Goal: Information Seeking & Learning: Learn about a topic

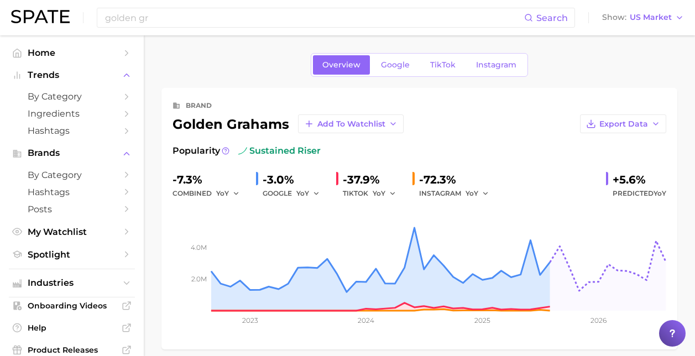
scroll to position [608, 0]
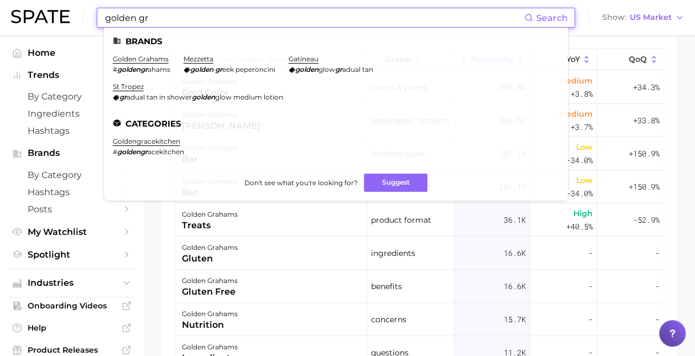
drag, startPoint x: 173, startPoint y: 14, endPoint x: 79, endPoint y: 28, distance: 94.9
click at [79, 28] on div "golden gr Search Brands golden grahams # goldengr ahams mezzetta golden gr eek …" at bounding box center [347, 17] width 673 height 35
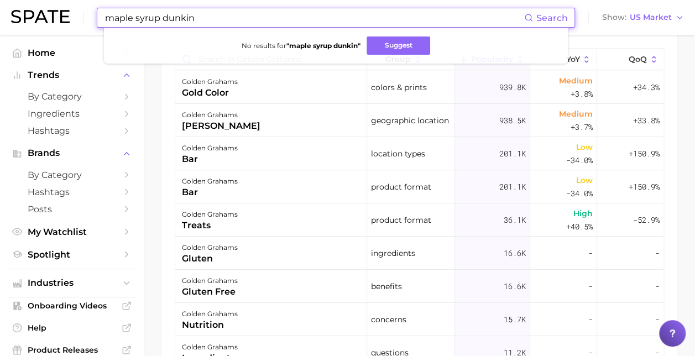
drag, startPoint x: 211, startPoint y: 15, endPoint x: 69, endPoint y: 34, distance: 143.3
click at [69, 34] on div "maple syrup dunkin Search No results for " maple syrup dunkin " Suggest Show US…" at bounding box center [347, 17] width 673 height 35
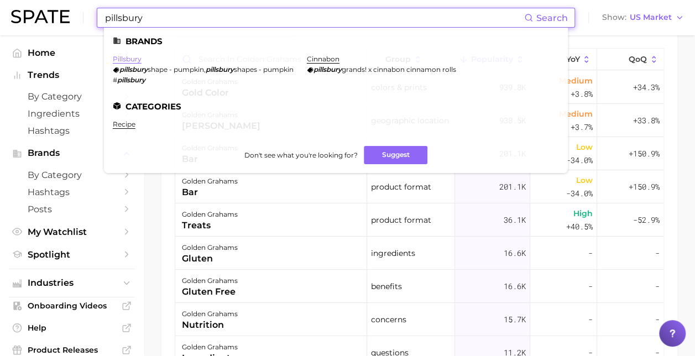
type input "pillsbury"
click at [130, 61] on link "pillsbury" at bounding box center [127, 59] width 29 height 8
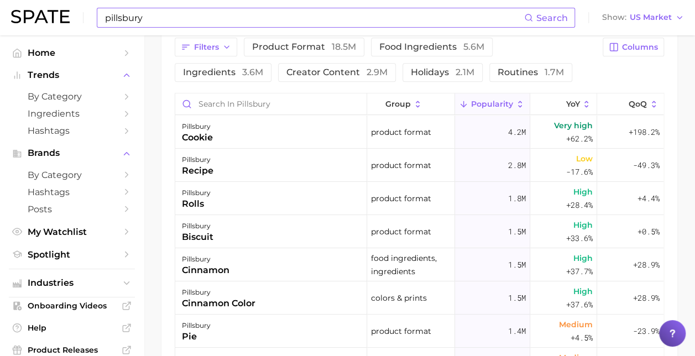
scroll to position [553, 0]
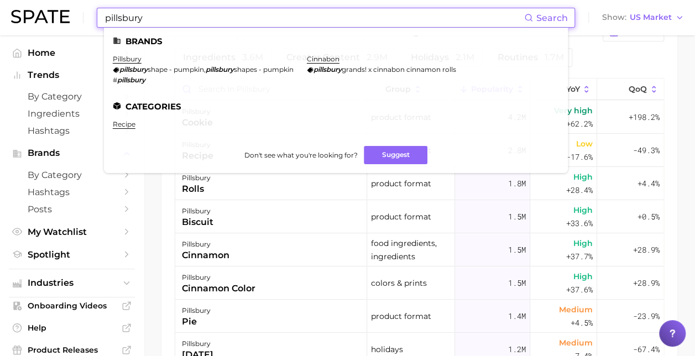
drag, startPoint x: 195, startPoint y: 17, endPoint x: 87, endPoint y: 9, distance: 107.5
click at [87, 9] on div "pillsbury Search Brands pillsbury pillsbury shape - pumpkin , pillsbury shapes …" at bounding box center [347, 17] width 673 height 35
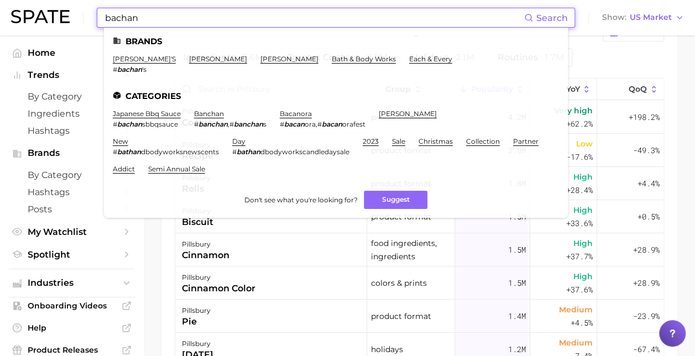
type input "bachan"
click at [117, 57] on link "[PERSON_NAME]'s" at bounding box center [144, 59] width 63 height 8
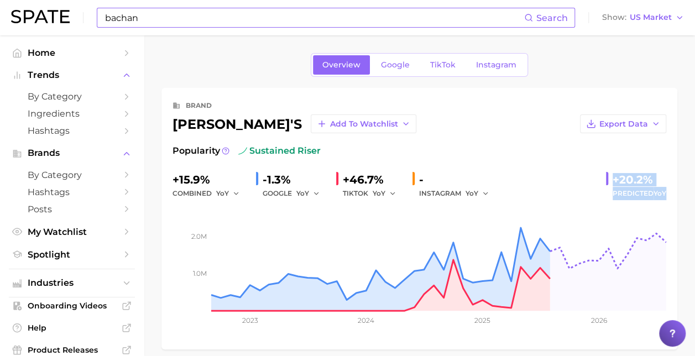
drag, startPoint x: 610, startPoint y: 176, endPoint x: 671, endPoint y: 195, distance: 64.4
click at [671, 195] on div "brand [PERSON_NAME]'s Add to Watchlist Export Data Popularity sustained riser +…" at bounding box center [419, 219] width 516 height 262
drag, startPoint x: 671, startPoint y: 195, endPoint x: 634, endPoint y: 186, distance: 38.8
copy div "+20.2% Predicted YoY"
click at [659, 196] on span "YoY" at bounding box center [660, 193] width 13 height 8
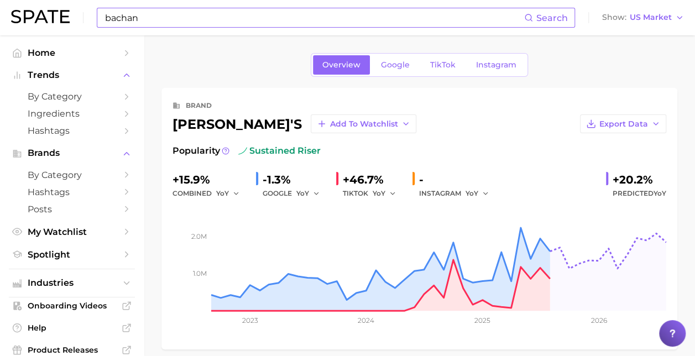
click at [156, 15] on input "bachan" at bounding box center [314, 17] width 420 height 19
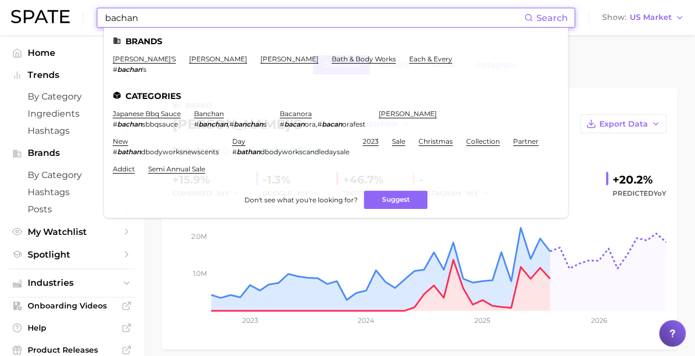
drag, startPoint x: 156, startPoint y: 19, endPoint x: 14, endPoint y: 28, distance: 142.4
click at [14, 28] on div "bachan Search Brands [PERSON_NAME]'s # [PERSON_NAME] 's [PERSON_NAME] [PERSON_N…" at bounding box center [347, 17] width 673 height 35
drag, startPoint x: 14, startPoint y: 28, endPoint x: 88, endPoint y: 4, distance: 77.7
click at [58, 15] on div "bachan Search Brands [PERSON_NAME]'s # [PERSON_NAME] 's [PERSON_NAME] [PERSON_N…" at bounding box center [347, 17] width 673 height 35
drag, startPoint x: 199, startPoint y: 20, endPoint x: 54, endPoint y: 29, distance: 145.7
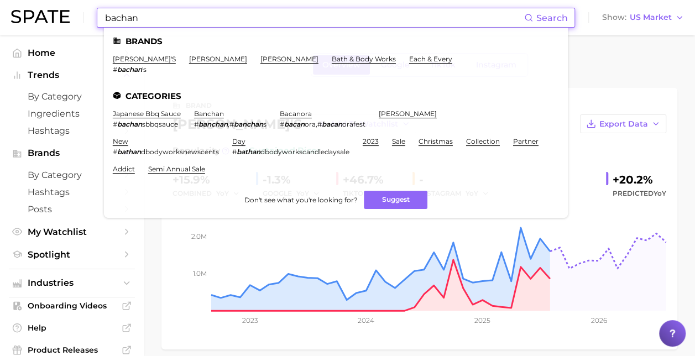
click at [54, 29] on div "bachan Search Brands [PERSON_NAME]'s # [PERSON_NAME] 's [PERSON_NAME] [PERSON_N…" at bounding box center [347, 17] width 673 height 35
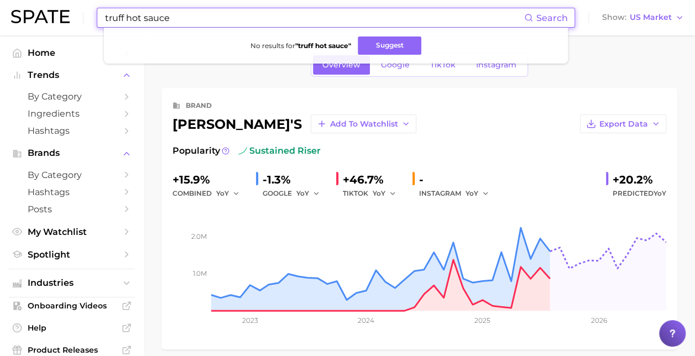
drag, startPoint x: 181, startPoint y: 19, endPoint x: 158, endPoint y: 13, distance: 23.9
click at [158, 13] on input "truff hot sauce" at bounding box center [314, 17] width 420 height 19
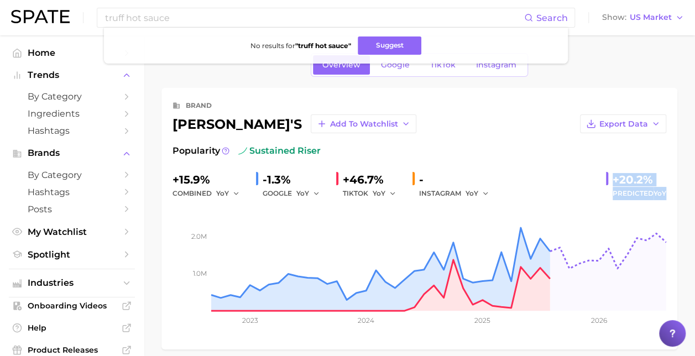
drag, startPoint x: 610, startPoint y: 177, endPoint x: 669, endPoint y: 198, distance: 62.3
click at [669, 198] on div "brand [PERSON_NAME]'s Add to Watchlist Export Data Popularity sustained riser +…" at bounding box center [419, 219] width 516 height 262
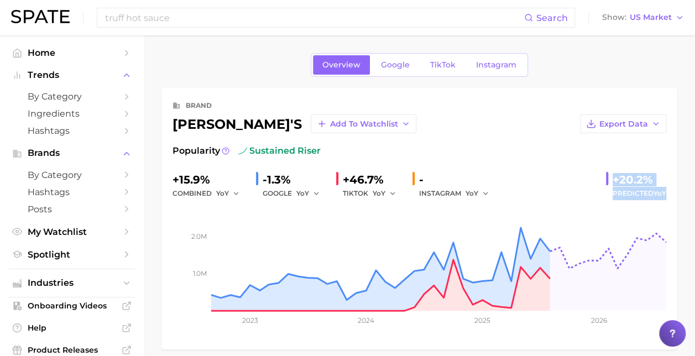
drag, startPoint x: 669, startPoint y: 198, endPoint x: 646, endPoint y: 189, distance: 25.1
drag, startPoint x: 646, startPoint y: 189, endPoint x: 523, endPoint y: 126, distance: 138.5
click at [523, 126] on div "Export Data" at bounding box center [541, 123] width 250 height 19
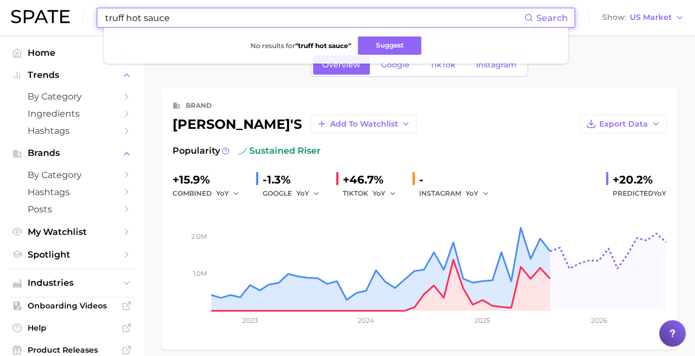
drag, startPoint x: 180, startPoint y: 16, endPoint x: 97, endPoint y: 29, distance: 83.4
click at [97, 29] on div "truff hot sauce Search No results for " truff hot sauce " Suggest Show US Market" at bounding box center [347, 17] width 673 height 35
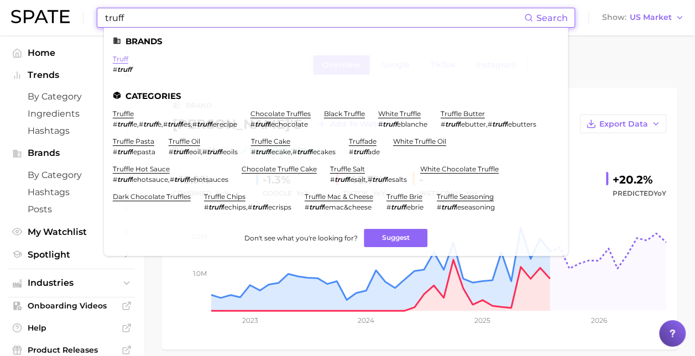
click at [118, 59] on link "truff" at bounding box center [120, 59] width 15 height 8
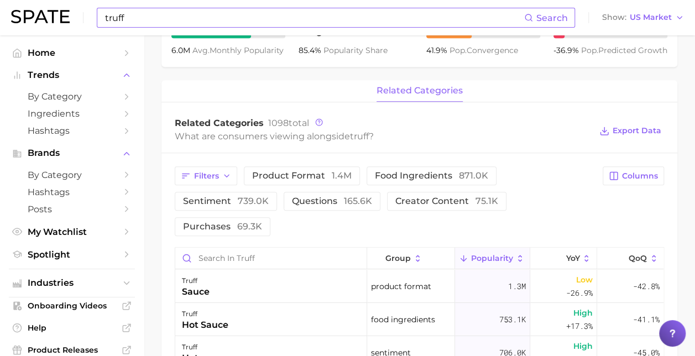
scroll to position [221, 0]
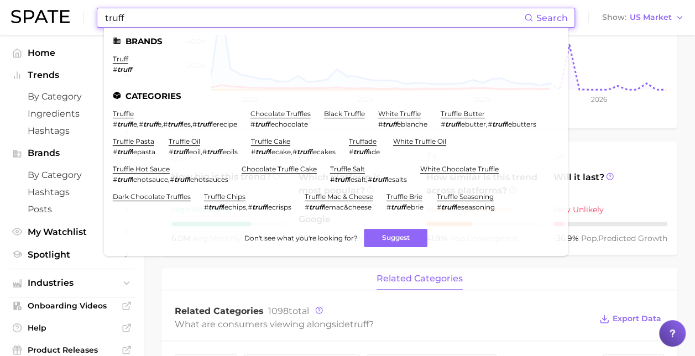
drag, startPoint x: 149, startPoint y: 21, endPoint x: 28, endPoint y: 18, distance: 121.7
click at [36, 20] on div "truff Search Brands truff # truff Categories truffle # truff le , # truff e , #…" at bounding box center [347, 17] width 673 height 35
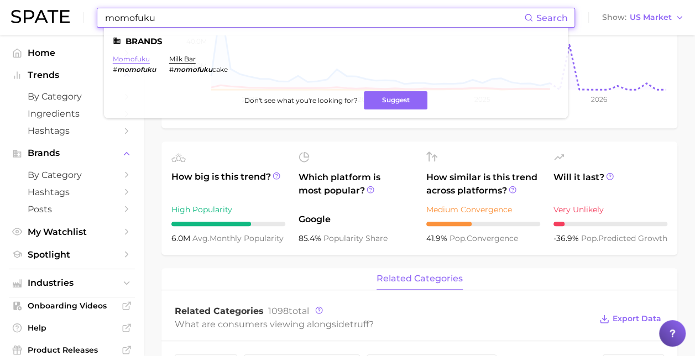
type input "momofuku"
click at [134, 60] on link "momofuku" at bounding box center [131, 59] width 37 height 8
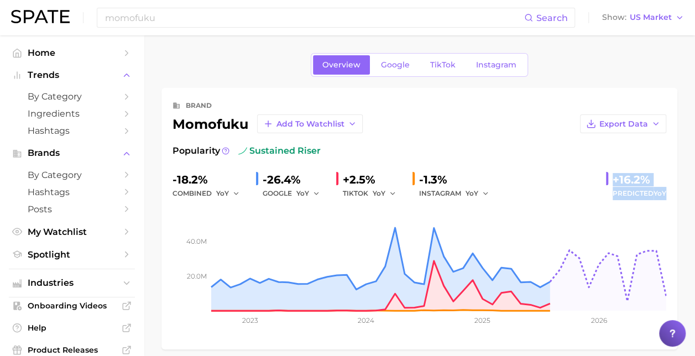
drag, startPoint x: 610, startPoint y: 174, endPoint x: 672, endPoint y: 198, distance: 66.5
click at [672, 198] on div "brand momofuku Add to Watchlist Export Data Popularity sustained riser -18.2% c…" at bounding box center [419, 219] width 516 height 262
drag, startPoint x: 672, startPoint y: 198, endPoint x: 631, endPoint y: 189, distance: 41.3
copy div "+16.2% Predicted YoY"
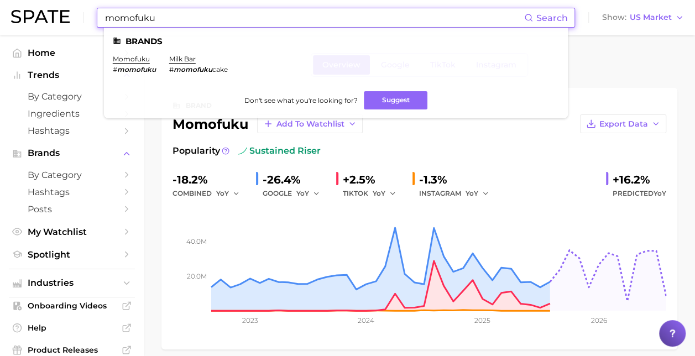
drag, startPoint x: 168, startPoint y: 18, endPoint x: 46, endPoint y: 12, distance: 121.8
click at [46, 12] on div "momofuku Search Brands momofuku # momofuku milk bar # momofuku cake Don't see w…" at bounding box center [347, 17] width 673 height 35
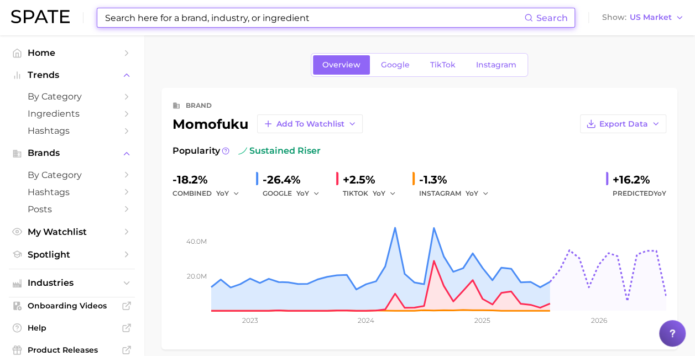
paste input "[PERSON_NAME] Salt Co."
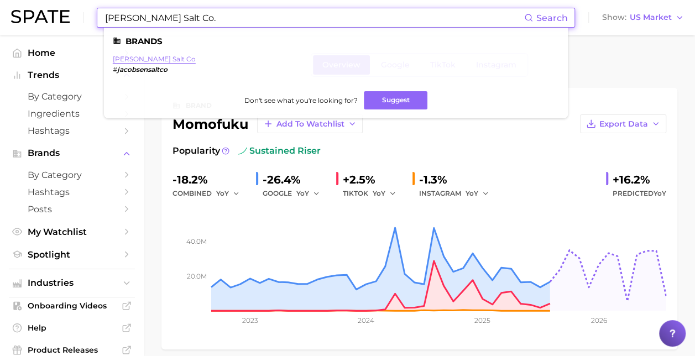
type input "[PERSON_NAME] Salt Co."
click at [147, 58] on link "[PERSON_NAME] salt co" at bounding box center [154, 59] width 83 height 8
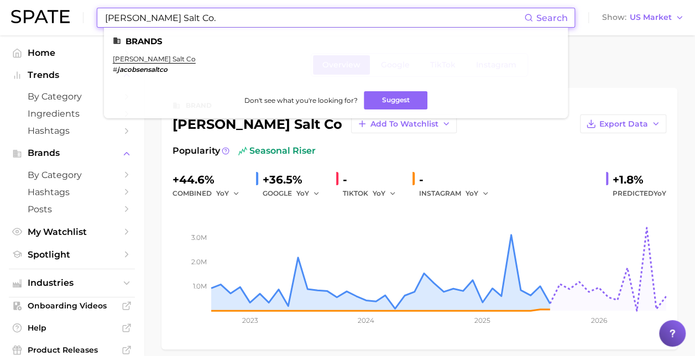
drag, startPoint x: 230, startPoint y: 14, endPoint x: 94, endPoint y: 17, distance: 136.1
click at [94, 17] on div "[PERSON_NAME] Salt Co. Search [PERSON_NAME] salt co # jacobsensaltco Don't see …" at bounding box center [347, 17] width 673 height 35
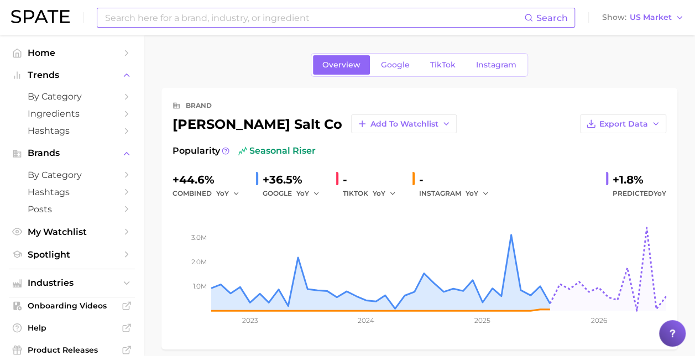
click at [284, 21] on input at bounding box center [314, 17] width 420 height 19
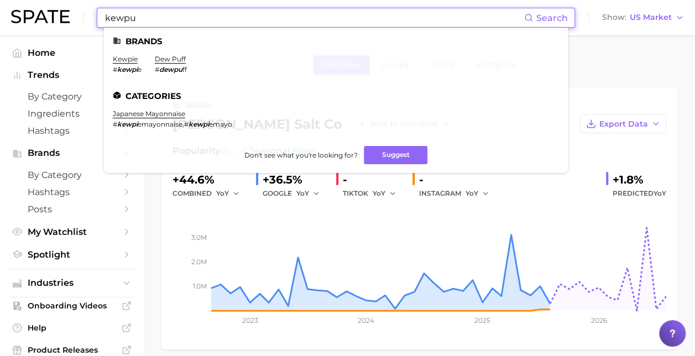
click at [160, 19] on input "kewpu" at bounding box center [314, 17] width 420 height 19
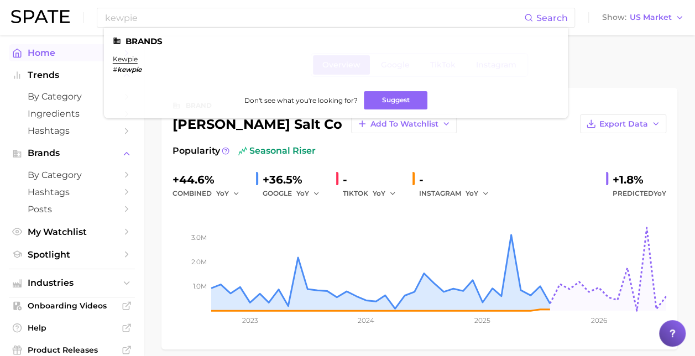
click at [121, 59] on link "kewpie" at bounding box center [125, 59] width 25 height 8
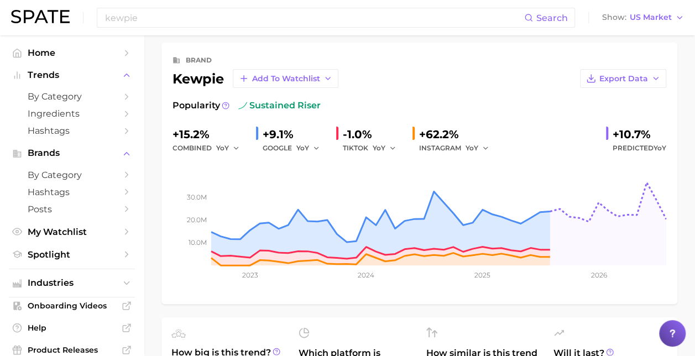
scroll to position [55, 0]
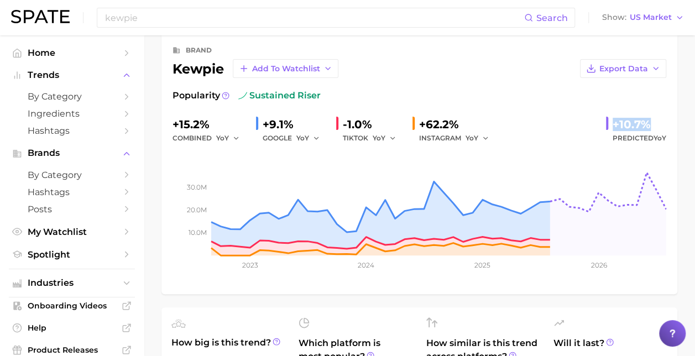
drag, startPoint x: 598, startPoint y: 117, endPoint x: 659, endPoint y: 122, distance: 61.5
click at [659, 122] on div "+15.2% combined YoY +9.1% GOOGLE YoY -1.0% TIKTOK YoY +62.2% INSTAGRAM YoY +10.…" at bounding box center [420, 130] width 494 height 29
drag, startPoint x: 659, startPoint y: 122, endPoint x: 657, endPoint y: 133, distance: 11.2
click at [657, 133] on span "Predicted YoY" at bounding box center [640, 138] width 54 height 13
drag, startPoint x: 666, startPoint y: 135, endPoint x: 610, endPoint y: 124, distance: 57.5
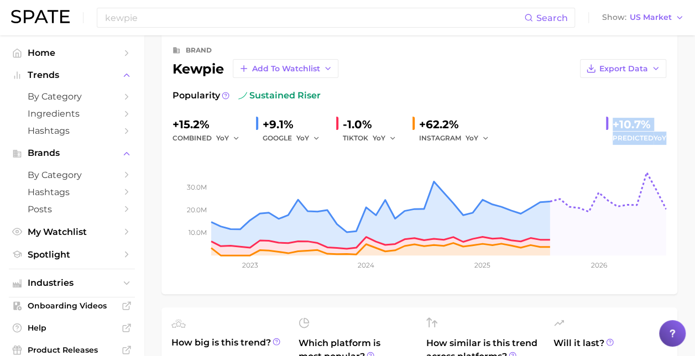
click at [610, 124] on div "brand kewpie Add to Watchlist Export Data Popularity sustained riser +15.2% com…" at bounding box center [419, 164] width 516 height 262
drag, startPoint x: 610, startPoint y: 124, endPoint x: 624, endPoint y: 129, distance: 15.2
copy div "+10.7% Predicted YoY"
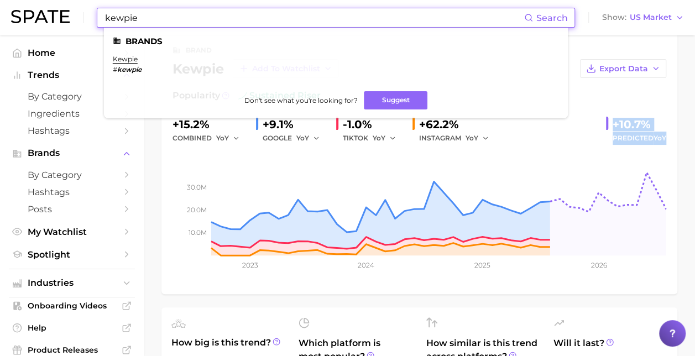
click at [178, 14] on input "kewpie" at bounding box center [314, 17] width 420 height 19
drag, startPoint x: 168, startPoint y: 14, endPoint x: 94, endPoint y: 14, distance: 74.1
click at [92, 14] on div "kewpie Search Brands kewpie # kewpie Don't see what you're looking for? Suggest…" at bounding box center [347, 17] width 673 height 35
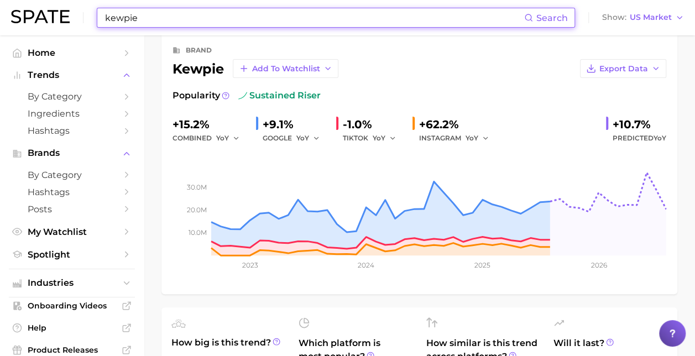
paste input "[PERSON_NAME]’s"
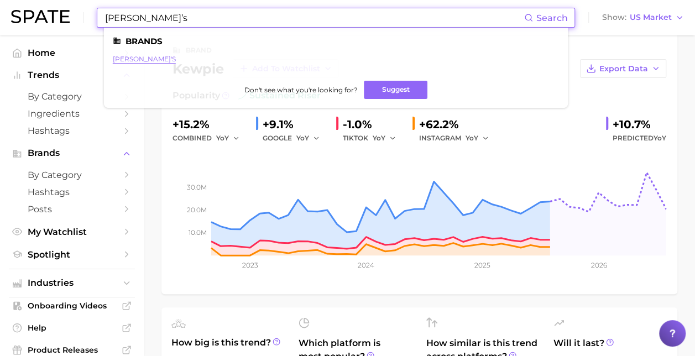
click at [154, 61] on link "[PERSON_NAME]'s" at bounding box center [144, 59] width 63 height 8
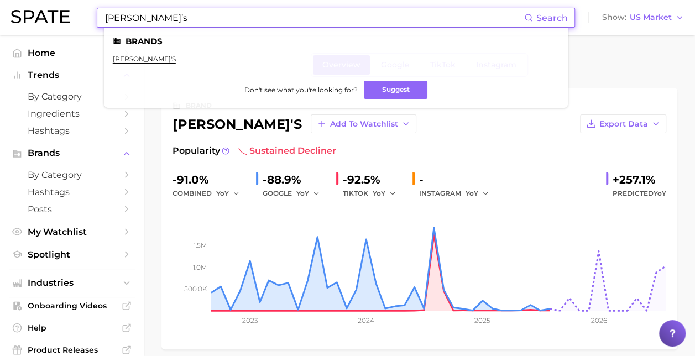
drag, startPoint x: 231, startPoint y: 15, endPoint x: 72, endPoint y: 13, distance: 158.7
click at [73, 13] on div "[PERSON_NAME]’s Search Brands [PERSON_NAME]'s Don't see what you're looking for…" at bounding box center [347, 17] width 673 height 35
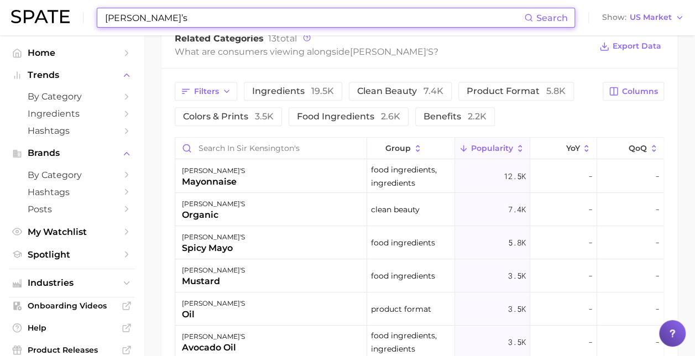
scroll to position [498, 0]
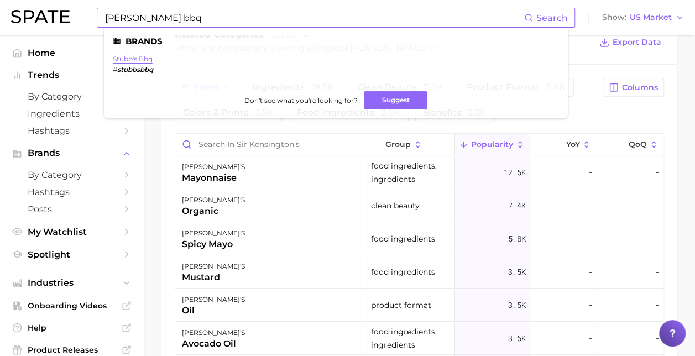
click at [145, 55] on link "stubb's bbq" at bounding box center [133, 59] width 40 height 8
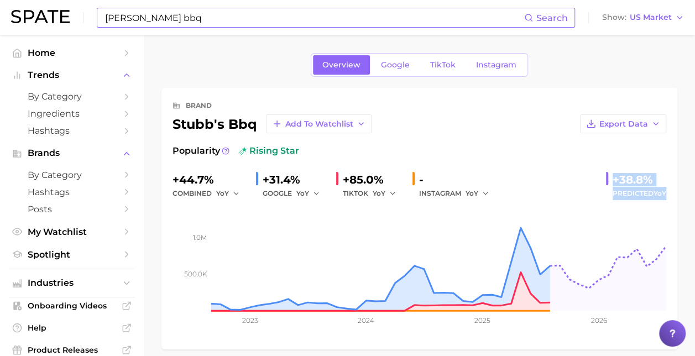
drag, startPoint x: 612, startPoint y: 178, endPoint x: 667, endPoint y: 191, distance: 56.7
click at [667, 191] on div "brand stubb's bbq Add to Watchlist Export Data Popularity rising star +44.7% co…" at bounding box center [419, 219] width 516 height 262
drag, startPoint x: 667, startPoint y: 191, endPoint x: 630, endPoint y: 189, distance: 37.1
copy div "+38.8% Predicted YoY"
click at [494, 160] on div "Popularity rising star +44.7% combined YoY +31.4% GOOGLE YoY +85.0% TIKTOK YoY …" at bounding box center [420, 241] width 494 height 194
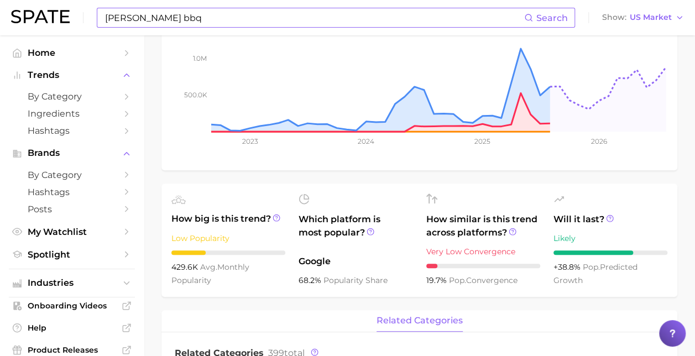
scroll to position [111, 0]
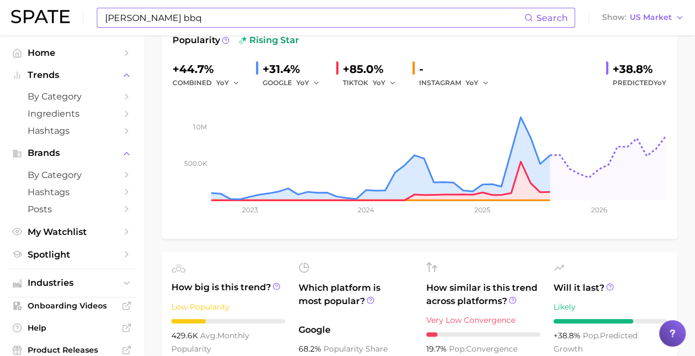
click at [231, 20] on input "[PERSON_NAME] bbq" at bounding box center [314, 17] width 420 height 19
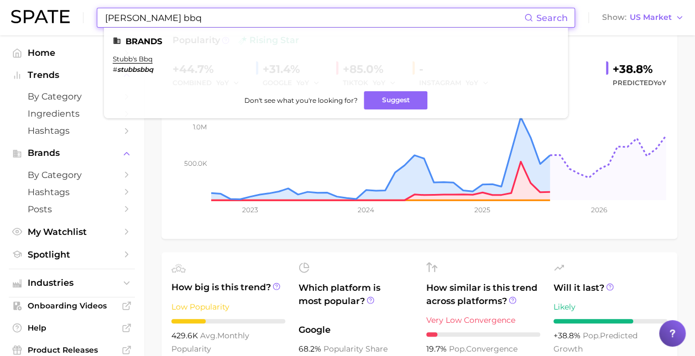
drag, startPoint x: 231, startPoint y: 20, endPoint x: 94, endPoint y: 20, distance: 137.1
click at [94, 20] on div "[PERSON_NAME] bbq Search Brands stubb's bbq # stubbsbbq Don't see what you're l…" at bounding box center [347, 17] width 673 height 35
click at [148, 58] on link "sweet baby [PERSON_NAME]'s" at bounding box center [165, 59] width 104 height 8
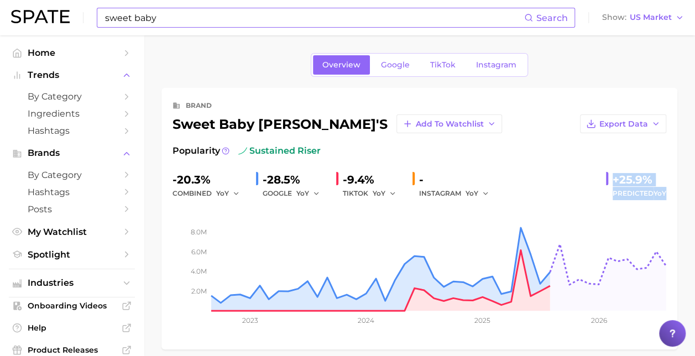
drag, startPoint x: 610, startPoint y: 177, endPoint x: 675, endPoint y: 194, distance: 66.8
click at [675, 194] on div "brand sweet baby [PERSON_NAME]'s Add to Watchlist Export Data Popularity sustai…" at bounding box center [419, 219] width 516 height 262
drag, startPoint x: 675, startPoint y: 194, endPoint x: 627, endPoint y: 191, distance: 48.2
copy div "+25.9% Predicted YoY"
click at [165, 14] on input "sweet baby" at bounding box center [314, 17] width 420 height 19
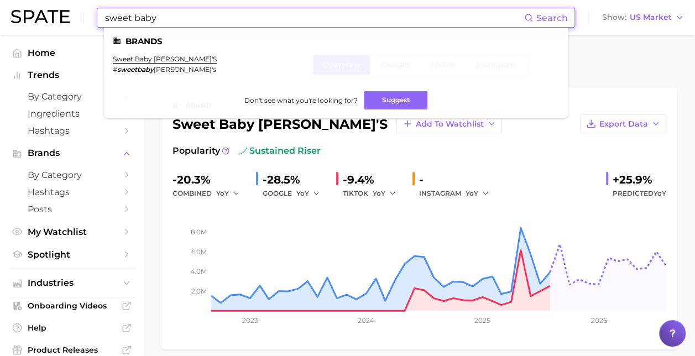
drag, startPoint x: 165, startPoint y: 14, endPoint x: 77, endPoint y: 15, distance: 87.4
click at [77, 15] on div "sweet baby Search Brands sweet baby [PERSON_NAME]'s # sweetbaby [PERSON_NAME]'s…" at bounding box center [347, 17] width 673 height 35
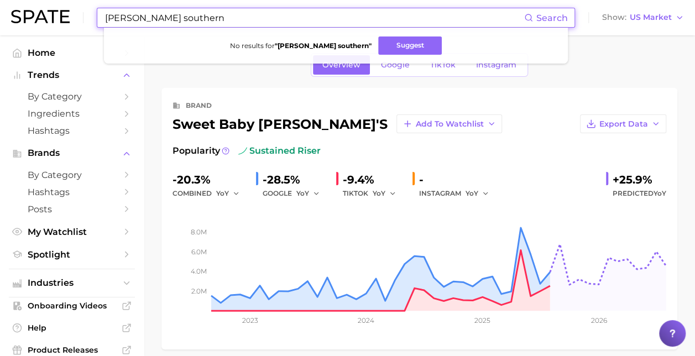
drag, startPoint x: 175, startPoint y: 17, endPoint x: 129, endPoint y: 11, distance: 46.2
click at [129, 11] on input "[PERSON_NAME] southern" at bounding box center [314, 17] width 420 height 19
click at [128, 20] on input "[PERSON_NAME] southern" at bounding box center [314, 17] width 420 height 19
click at [189, 11] on input "duke's southern" at bounding box center [314, 17] width 420 height 19
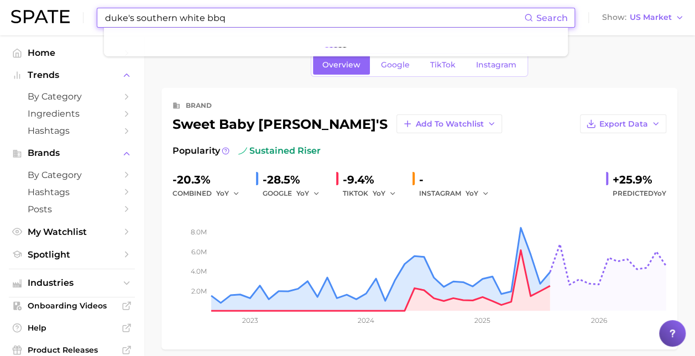
type input "duke's southern white bbq"
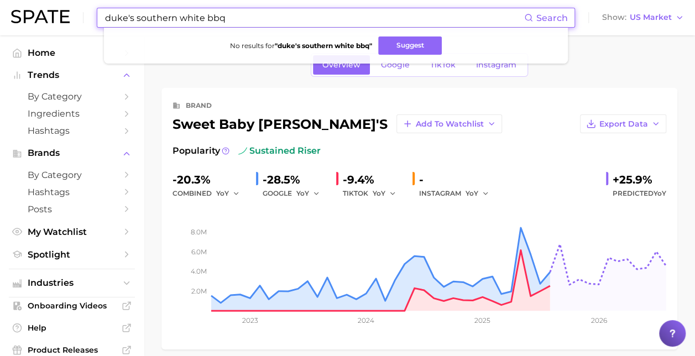
drag, startPoint x: 254, startPoint y: 17, endPoint x: 58, endPoint y: 28, distance: 196.6
click at [58, 28] on div "duke's southern white bbq Search No results for " duke's southern white bbq " S…" at bounding box center [347, 17] width 673 height 35
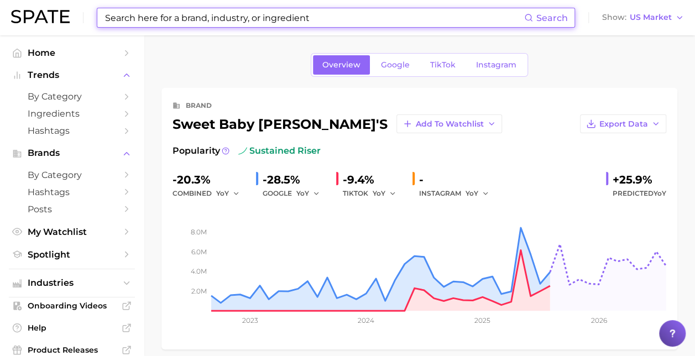
drag, startPoint x: 336, startPoint y: 17, endPoint x: 147, endPoint y: 20, distance: 189.1
click at [147, 20] on input at bounding box center [314, 17] width 420 height 19
click at [293, 20] on input at bounding box center [314, 17] width 420 height 19
drag, startPoint x: 331, startPoint y: 24, endPoint x: 294, endPoint y: 0, distance: 44.3
click at [319, 20] on input at bounding box center [314, 17] width 420 height 19
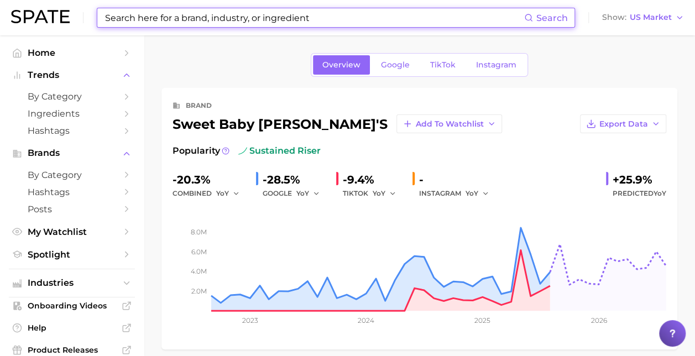
drag, startPoint x: 331, startPoint y: 16, endPoint x: 54, endPoint y: 14, distance: 276.5
click at [54, 14] on div "Search Show US Market" at bounding box center [347, 17] width 673 height 35
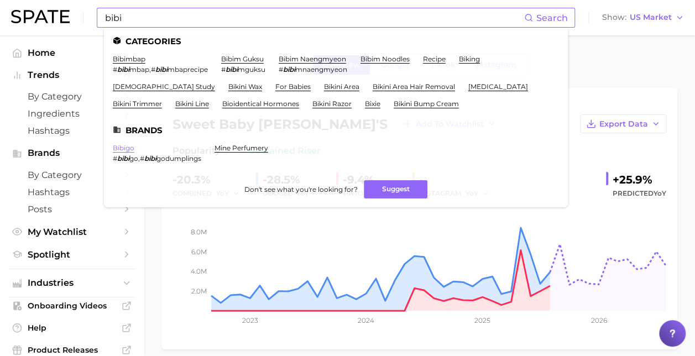
click at [124, 149] on link "bibigo" at bounding box center [124, 148] width 22 height 8
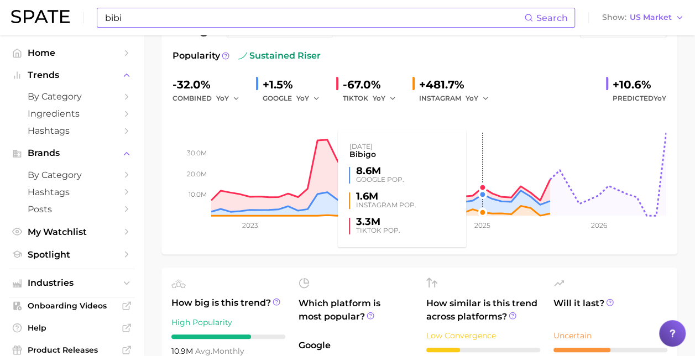
scroll to position [111, 0]
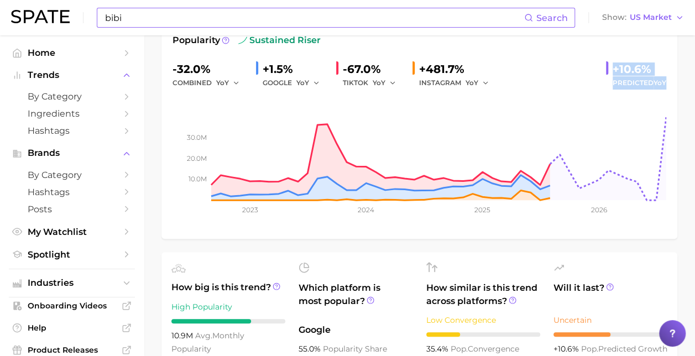
drag, startPoint x: 604, startPoint y: 67, endPoint x: 668, endPoint y: 79, distance: 64.6
click at [668, 79] on div "brand bibigo Add to Watchlist Export Data Popularity sustained riser -32.0% com…" at bounding box center [419, 108] width 516 height 262
drag, startPoint x: 668, startPoint y: 79, endPoint x: 620, endPoint y: 80, distance: 48.1
copy div "+10.6% Predicted YoY"
click at [551, 74] on div "-32.0% combined YoY +1.5% GOOGLE YoY -67.0% TIKTOK YoY +481.7% INSTAGRAM YoY +1…" at bounding box center [420, 74] width 494 height 29
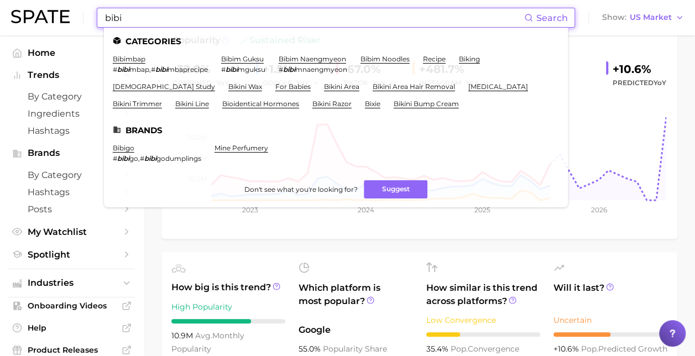
drag, startPoint x: 217, startPoint y: 17, endPoint x: 72, endPoint y: 16, distance: 144.9
click at [72, 16] on div "bibi Search Categories bibimbap # bibi mbap , # bibi mbaprecipe bibim guksu # b…" at bounding box center [347, 17] width 673 height 35
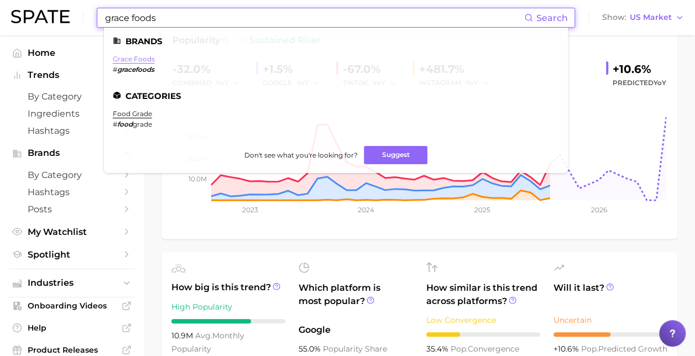
click at [139, 59] on link "grace foods" at bounding box center [134, 59] width 42 height 8
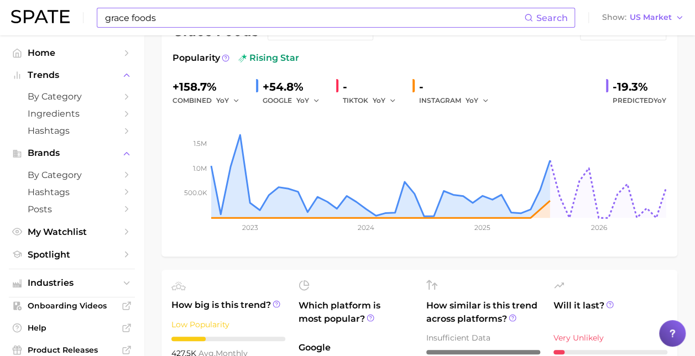
scroll to position [111, 0]
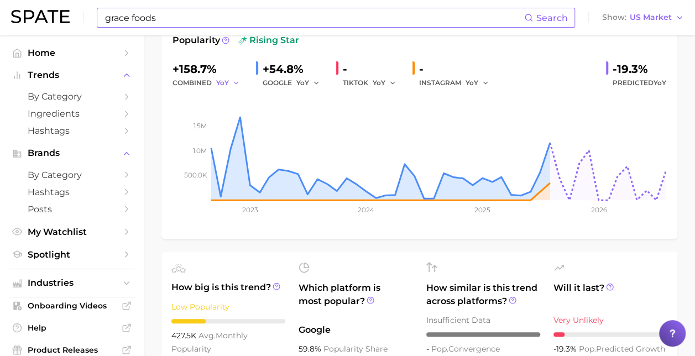
click at [234, 84] on icon "button" at bounding box center [236, 83] width 8 height 8
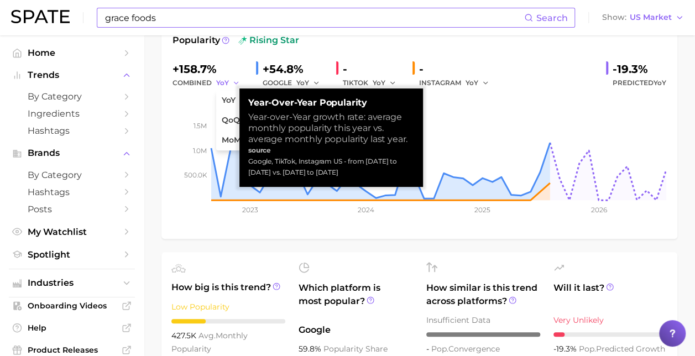
click at [234, 84] on icon "button" at bounding box center [236, 83] width 8 height 8
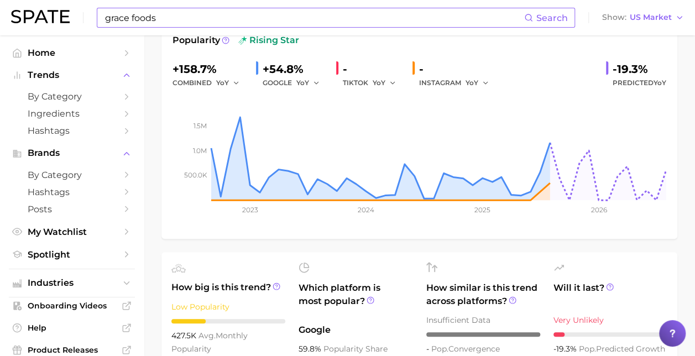
click at [311, 228] on div "500.0k 1.0m 1.5m 2023 2024 2025 2026" at bounding box center [420, 161] width 494 height 142
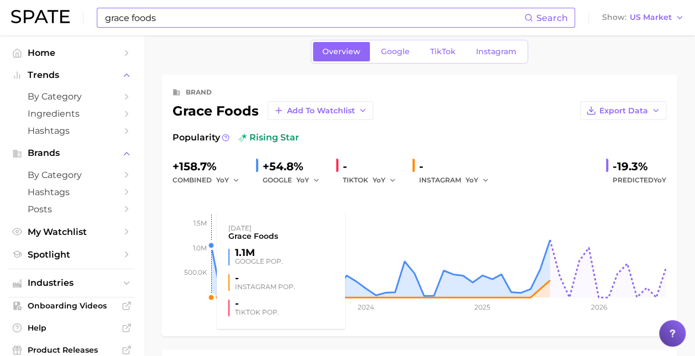
scroll to position [0, 0]
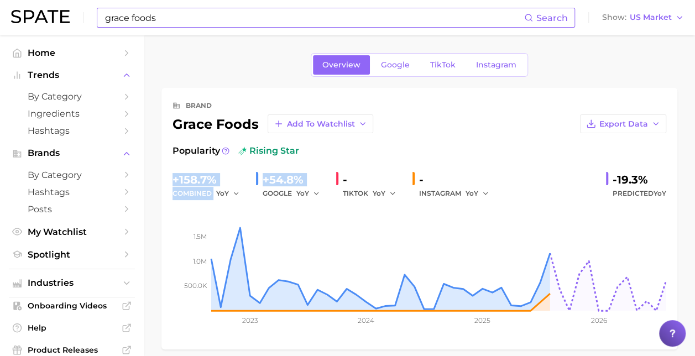
drag, startPoint x: 170, startPoint y: 170, endPoint x: 264, endPoint y: 186, distance: 94.8
click at [264, 186] on div "brand grace foods Add to Watchlist Export Data Popularity rising star +158.7% c…" at bounding box center [419, 219] width 516 height 262
drag, startPoint x: 264, startPoint y: 186, endPoint x: 200, endPoint y: 176, distance: 64.5
click at [200, 176] on div "+158.7%" at bounding box center [210, 180] width 75 height 18
copy div "+158.7% combined YoY +54.8%"
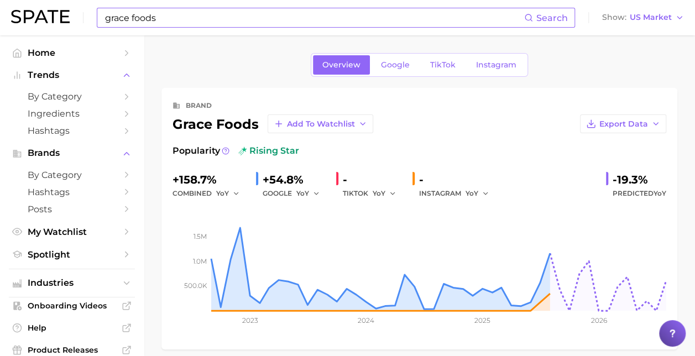
click at [213, 22] on input "grace foods" at bounding box center [314, 17] width 420 height 19
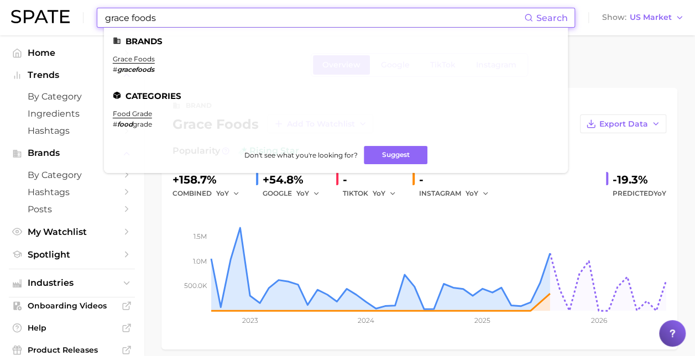
drag, startPoint x: 119, startPoint y: 18, endPoint x: 76, endPoint y: 22, distance: 43.3
click at [76, 22] on div "grace foods Search Brands grace foods # gracefoods Categories food grade # food…" at bounding box center [347, 17] width 673 height 35
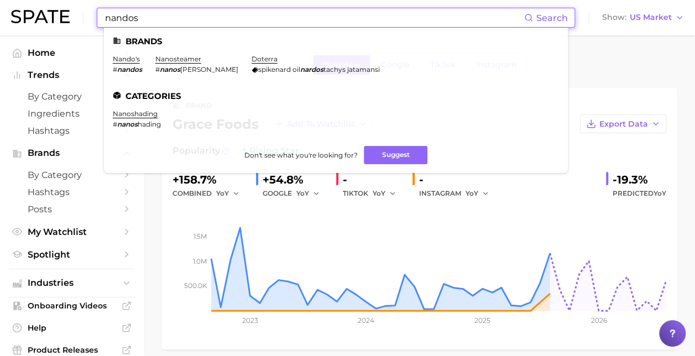
drag, startPoint x: 122, startPoint y: 58, endPoint x: 134, endPoint y: 49, distance: 15.5
click at [122, 58] on link "nando's" at bounding box center [126, 59] width 27 height 8
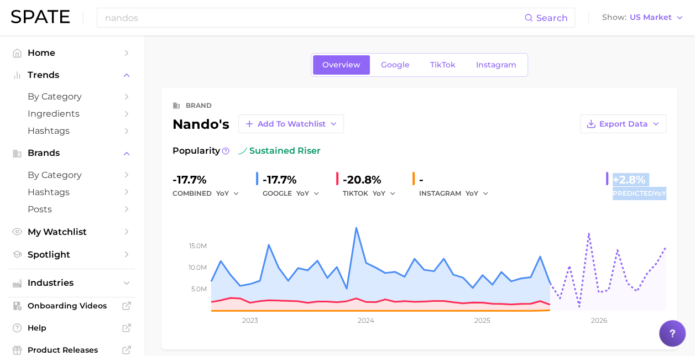
drag, startPoint x: 602, startPoint y: 165, endPoint x: 667, endPoint y: 189, distance: 69.4
click at [667, 189] on div "brand nando's Add to Watchlist Export Data Popularity sustained riser -17.7% co…" at bounding box center [419, 219] width 516 height 262
drag, startPoint x: 667, startPoint y: 189, endPoint x: 619, endPoint y: 185, distance: 47.7
copy div "+2.8% Predicted YoY"
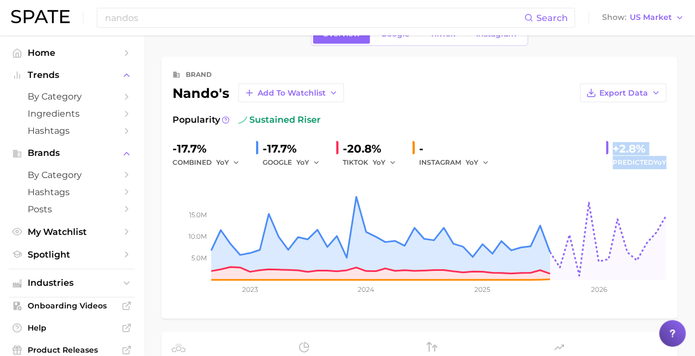
scroll to position [55, 0]
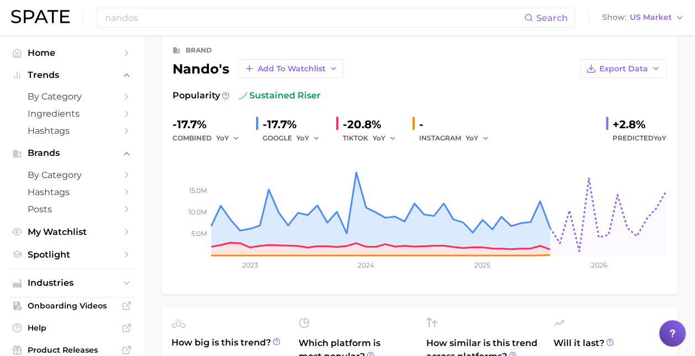
drag, startPoint x: 485, startPoint y: 85, endPoint x: 476, endPoint y: 82, distance: 10.3
click at [485, 84] on div "brand nando's Add to Watchlist Export Data Popularity sustained riser -17.7% co…" at bounding box center [420, 163] width 494 height 239
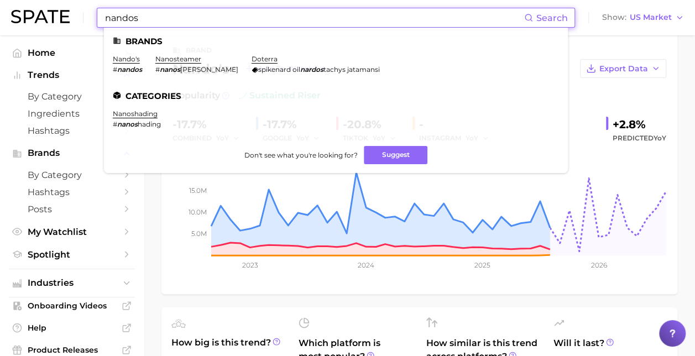
drag, startPoint x: 243, startPoint y: 12, endPoint x: 51, endPoint y: 34, distance: 193.2
click at [51, 34] on div "nandos Search Brands nando's # nandos nanosteamer # nanos [PERSON_NAME] doterra…" at bounding box center [347, 17] width 673 height 35
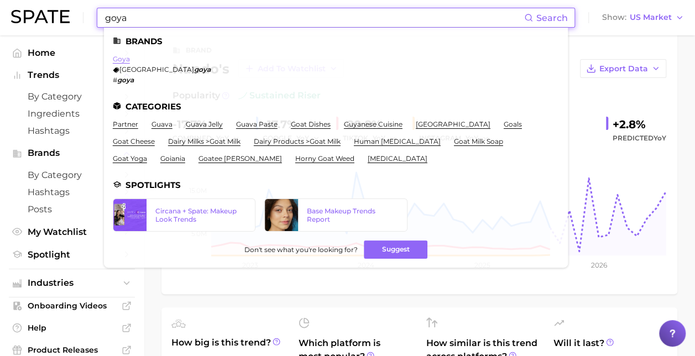
click at [128, 55] on link "goya" at bounding box center [121, 59] width 17 height 8
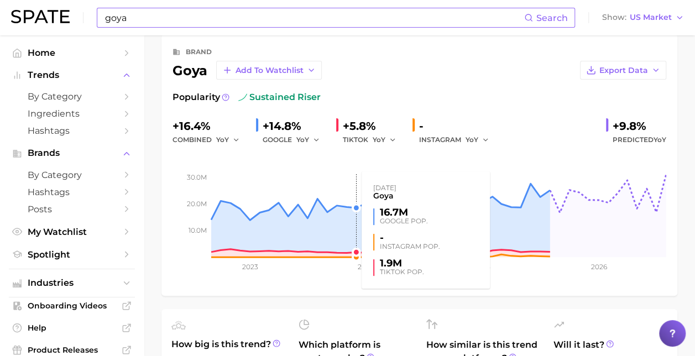
scroll to position [55, 0]
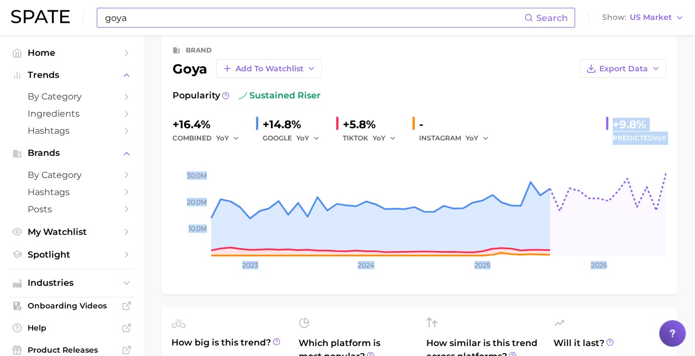
drag, startPoint x: 611, startPoint y: 124, endPoint x: 681, endPoint y: 144, distance: 73.0
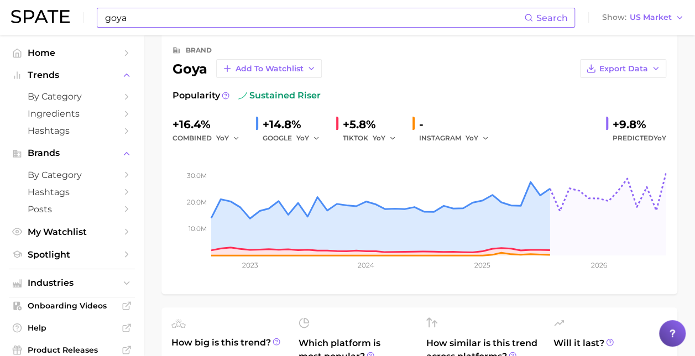
drag, startPoint x: 171, startPoint y: 118, endPoint x: 229, endPoint y: 134, distance: 59.9
click at [229, 134] on div "brand goya Add to Watchlist Export Data Popularity sustained riser +16.4% combi…" at bounding box center [419, 164] width 516 height 262
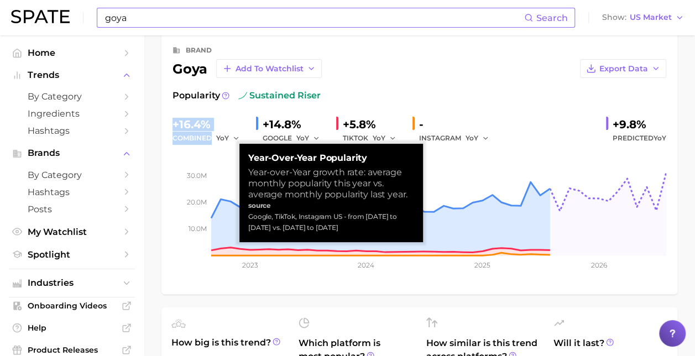
drag, startPoint x: 229, startPoint y: 134, endPoint x: 204, endPoint y: 133, distance: 24.9
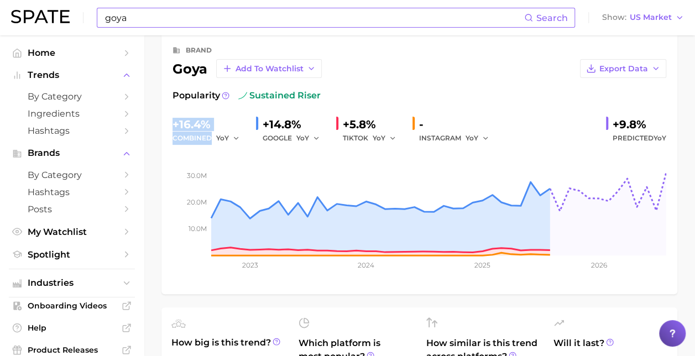
copy div "+16.4% combined"
click at [531, 59] on div "Export Data" at bounding box center [494, 68] width 344 height 19
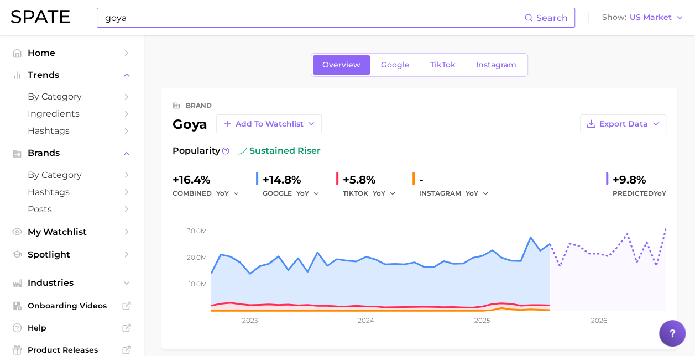
click at [614, 179] on div "+9.8%" at bounding box center [640, 180] width 54 height 18
drag, startPoint x: 165, startPoint y: 180, endPoint x: 231, endPoint y: 194, distance: 67.2
click at [231, 194] on div "brand goya Add to Watchlist Export Data Popularity sustained riser +16.4% combi…" at bounding box center [419, 219] width 516 height 262
drag, startPoint x: 231, startPoint y: 194, endPoint x: 181, endPoint y: 182, distance: 51.0
copy div "+16.4% combined"
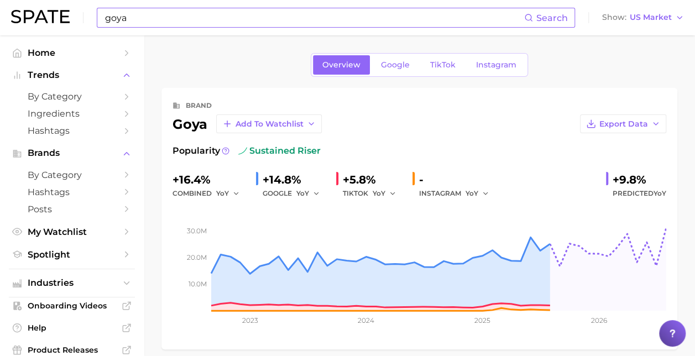
click at [148, 19] on input "goya" at bounding box center [314, 17] width 420 height 19
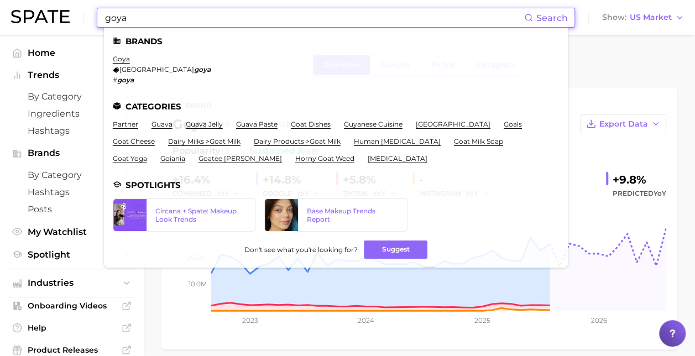
drag, startPoint x: 148, startPoint y: 19, endPoint x: 80, endPoint y: 22, distance: 68.1
click at [80, 22] on div "goya Search Brands goya malta goya # goya Categories partner guava guava jelly …" at bounding box center [347, 17] width 673 height 35
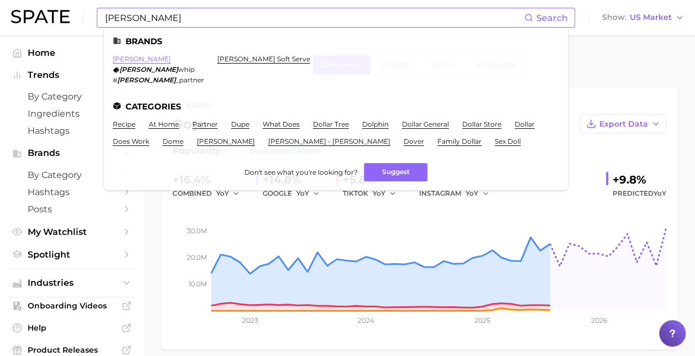
click at [122, 61] on link "[PERSON_NAME]" at bounding box center [142, 59] width 58 height 8
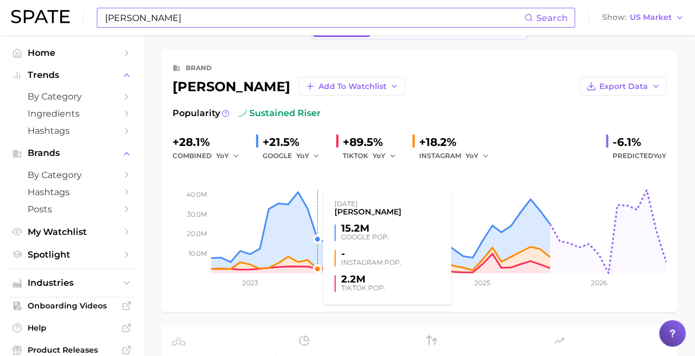
scroll to position [55, 0]
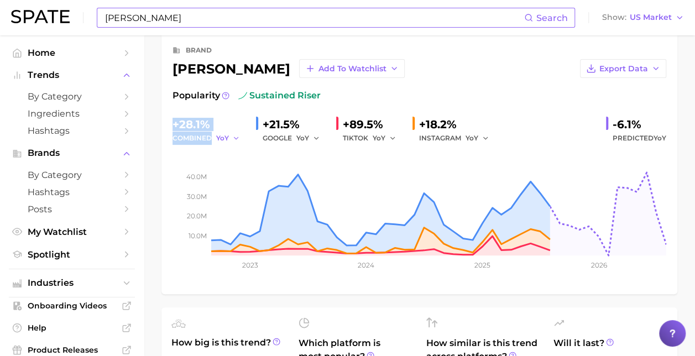
drag, startPoint x: 168, startPoint y: 118, endPoint x: 220, endPoint y: 134, distance: 53.9
click at [220, 134] on div "brand [PERSON_NAME] Add to Watchlist Export Data Popularity sustained riser +28…" at bounding box center [419, 164] width 516 height 262
drag, startPoint x: 220, startPoint y: 134, endPoint x: 194, endPoint y: 127, distance: 27.0
click at [489, 80] on div "brand [PERSON_NAME] Add to Watchlist Export Data Popularity sustained riser +28…" at bounding box center [420, 163] width 494 height 239
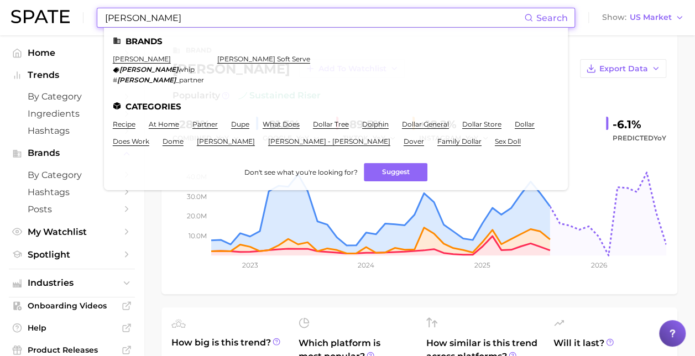
drag, startPoint x: 96, startPoint y: 12, endPoint x: 64, endPoint y: 8, distance: 32.4
click at [64, 8] on div "[PERSON_NAME] Search Brands [PERSON_NAME] [PERSON_NAME] whip # [PERSON_NAME] _p…" at bounding box center [347, 17] width 673 height 35
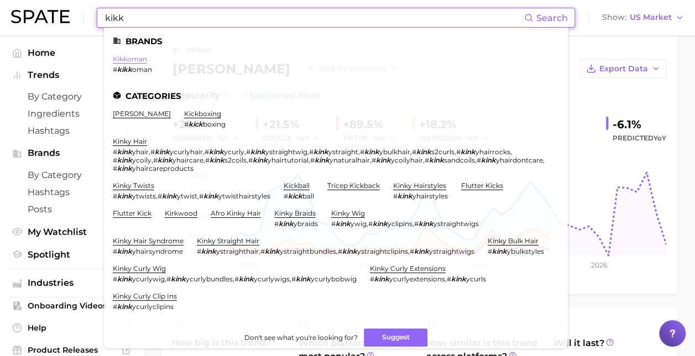
click at [135, 60] on link "kikkoman" at bounding box center [130, 59] width 34 height 8
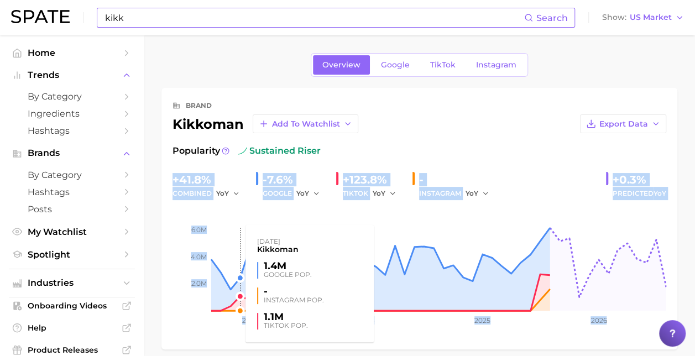
drag, startPoint x: 168, startPoint y: 179, endPoint x: 231, endPoint y: 200, distance: 67.1
click at [231, 200] on div "brand kikkoman Add to Watchlist Export Data Popularity sustained riser +41.8% c…" at bounding box center [419, 219] width 516 height 262
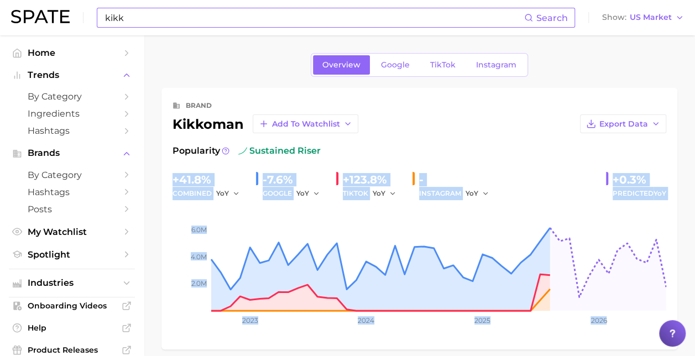
drag, startPoint x: 231, startPoint y: 200, endPoint x: 195, endPoint y: 182, distance: 40.1
drag, startPoint x: 173, startPoint y: 179, endPoint x: 166, endPoint y: 180, distance: 6.3
click at [172, 179] on div "brand kikkoman Add to Watchlist Export Data Popularity sustained riser +41.8% c…" at bounding box center [419, 219] width 516 height 262
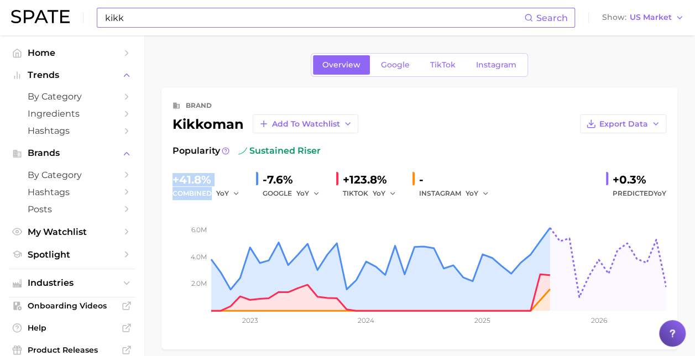
drag, startPoint x: 174, startPoint y: 179, endPoint x: 210, endPoint y: 190, distance: 37.6
click at [210, 190] on div "+41.8% combined YoY" at bounding box center [210, 185] width 75 height 29
drag, startPoint x: 210, startPoint y: 190, endPoint x: 182, endPoint y: 181, distance: 28.7
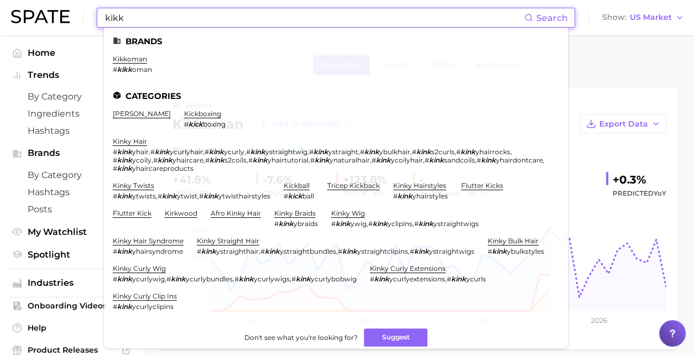
drag, startPoint x: 153, startPoint y: 21, endPoint x: 83, endPoint y: 22, distance: 69.7
click at [83, 22] on div "kikk Search Brands kikkoman # kikk oman Categories [PERSON_NAME] kickboxing # k…" at bounding box center [347, 17] width 673 height 35
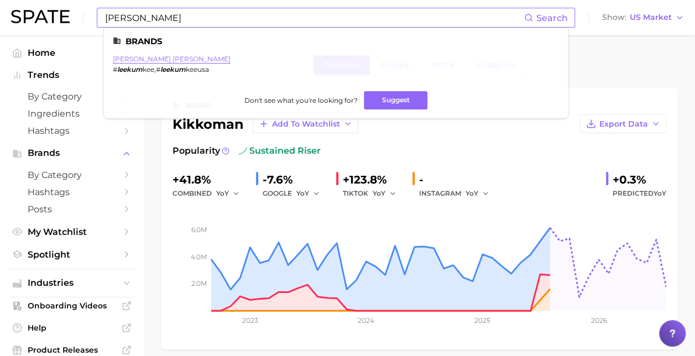
click at [123, 55] on link "[PERSON_NAME] [PERSON_NAME]" at bounding box center [172, 59] width 118 height 8
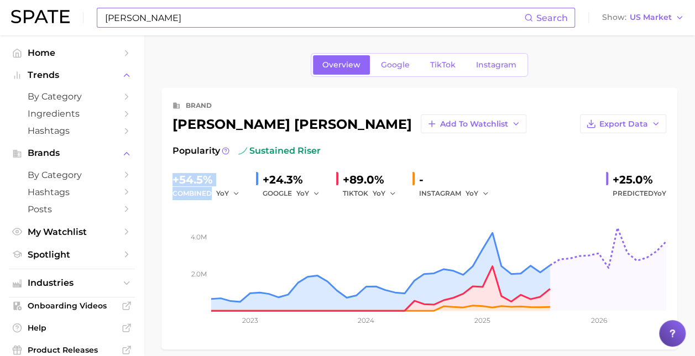
drag, startPoint x: 173, startPoint y: 176, endPoint x: 242, endPoint y: 192, distance: 71.6
click at [242, 192] on div "+54.5% combined YoY" at bounding box center [210, 185] width 75 height 29
drag, startPoint x: 242, startPoint y: 192, endPoint x: 194, endPoint y: 189, distance: 48.8
click at [519, 146] on div "Popularity sustained riser" at bounding box center [420, 150] width 494 height 13
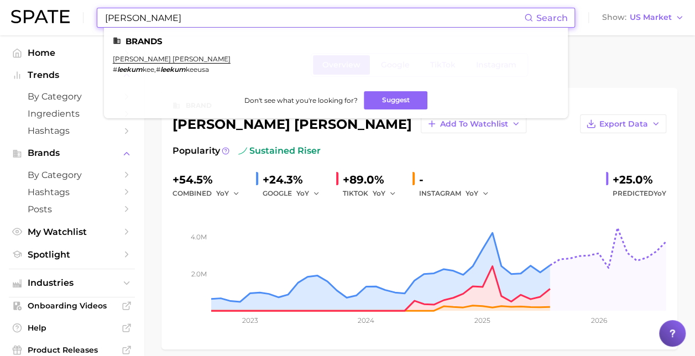
drag, startPoint x: 253, startPoint y: 22, endPoint x: 97, endPoint y: 23, distance: 155.9
click at [97, 23] on div "[PERSON_NAME] Search Brands [PERSON_NAME] [PERSON_NAME] # [PERSON_NAME] , # [PE…" at bounding box center [336, 18] width 478 height 20
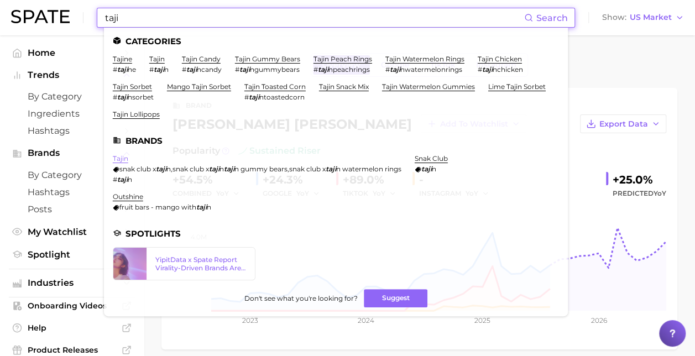
click at [125, 156] on link "tajin" at bounding box center [120, 158] width 15 height 8
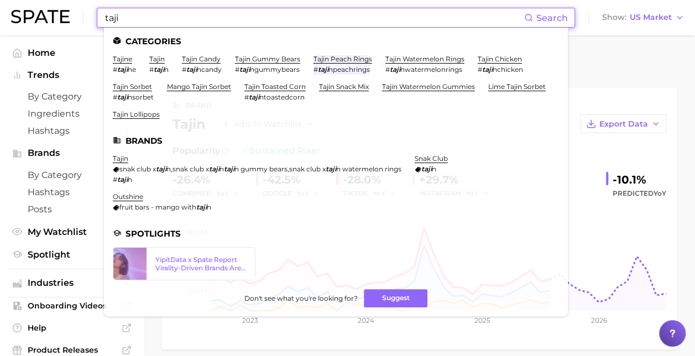
drag, startPoint x: 168, startPoint y: 8, endPoint x: 107, endPoint y: 25, distance: 63.2
click at [107, 25] on input "taji" at bounding box center [314, 17] width 420 height 19
type input "t"
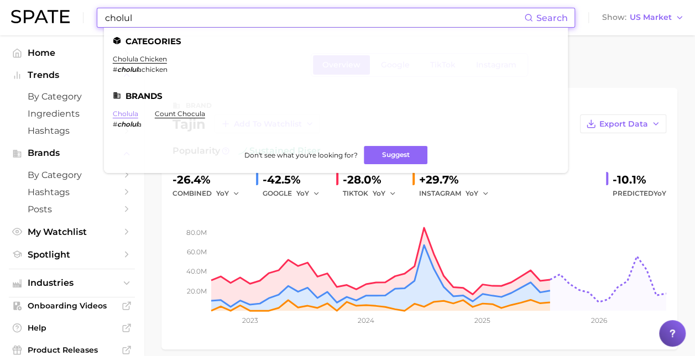
type input "cholul"
click at [117, 117] on link "cholula" at bounding box center [125, 113] width 25 height 8
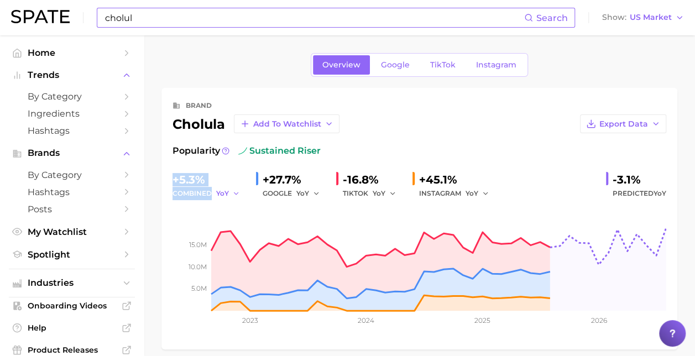
drag, startPoint x: 168, startPoint y: 173, endPoint x: 228, endPoint y: 194, distance: 64.4
click at [228, 194] on div "brand cholula Add to Watchlist Export Data Popularity sustained riser +5.3% com…" at bounding box center [419, 219] width 516 height 262
drag, startPoint x: 228, startPoint y: 194, endPoint x: 179, endPoint y: 189, distance: 49.4
click at [438, 102] on div "brand" at bounding box center [420, 105] width 494 height 13
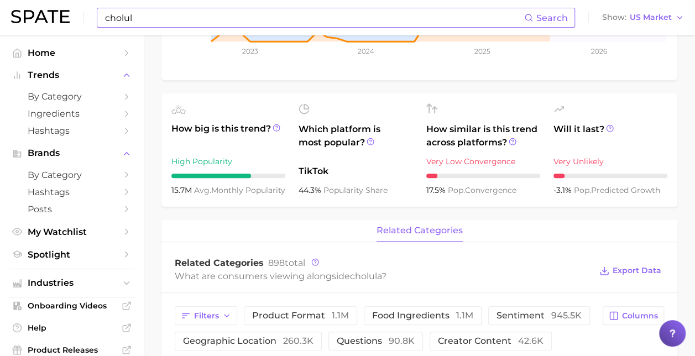
scroll to position [332, 0]
